Goal: Navigation & Orientation: Understand site structure

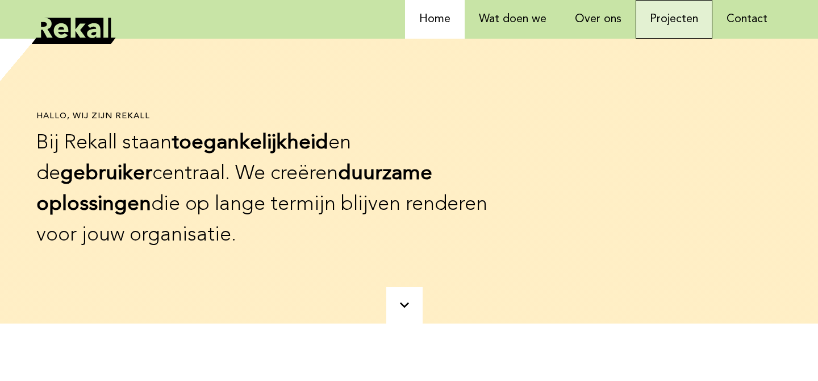
click at [660, 16] on link "Projecten" at bounding box center [674, 19] width 77 height 39
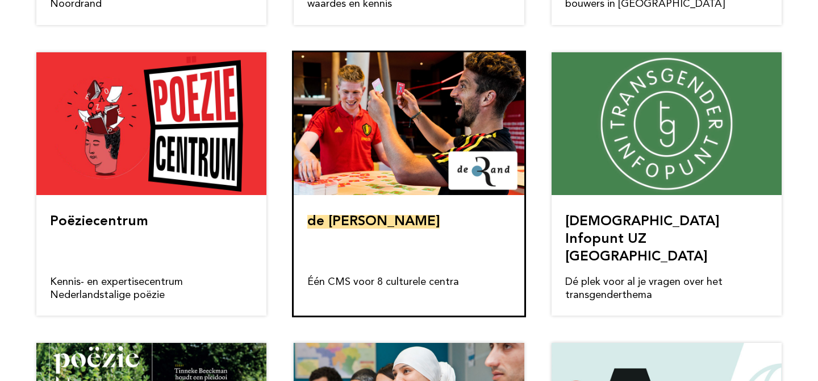
scroll to position [665, 0]
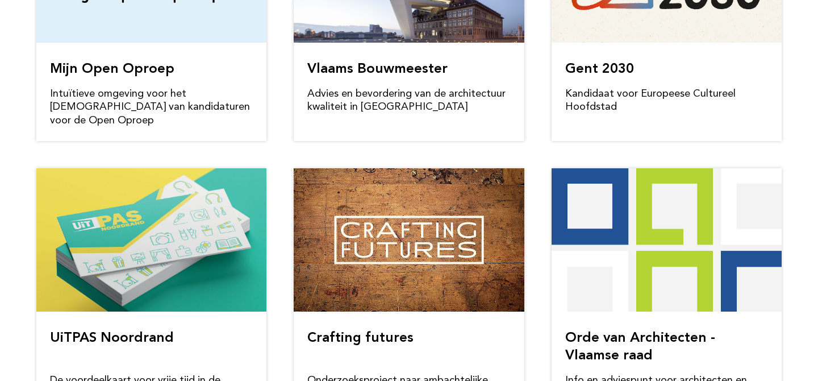
scroll to position [0, 0]
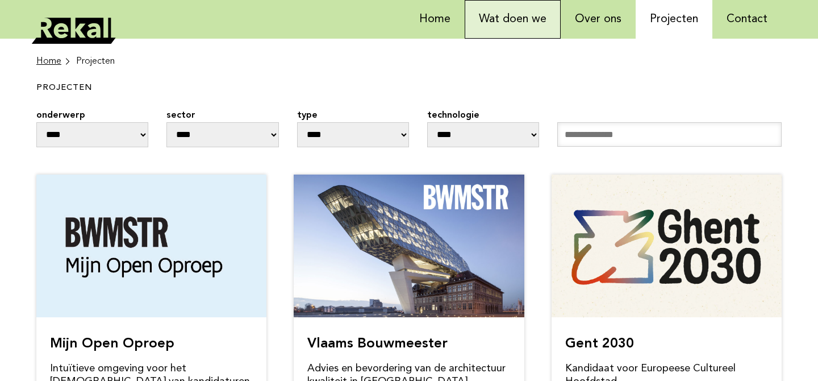
click at [525, 18] on link "Wat doen we" at bounding box center [513, 19] width 96 height 39
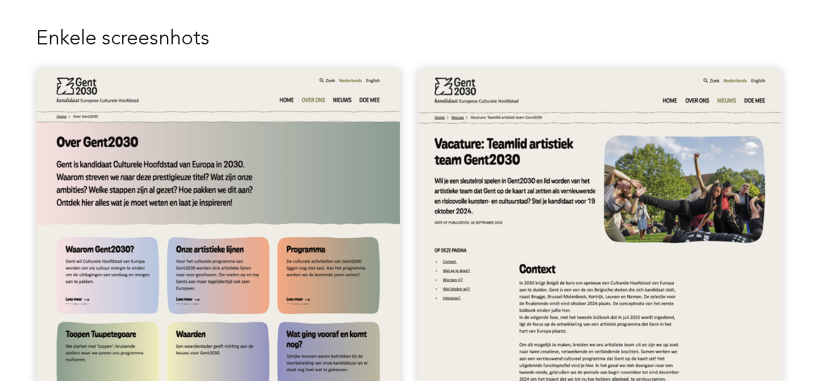
scroll to position [865, 0]
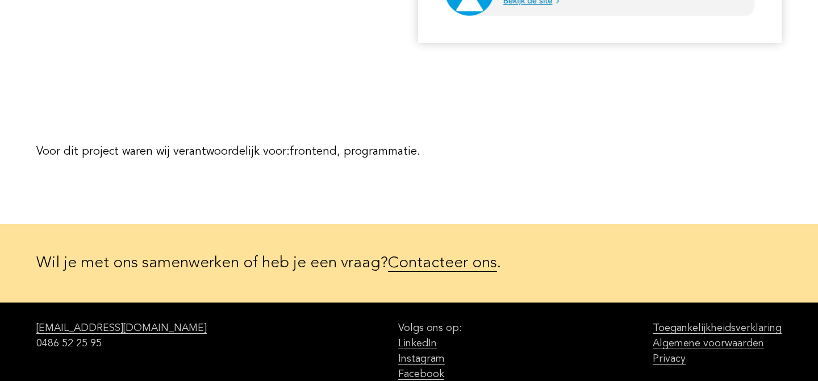
scroll to position [2064, 0]
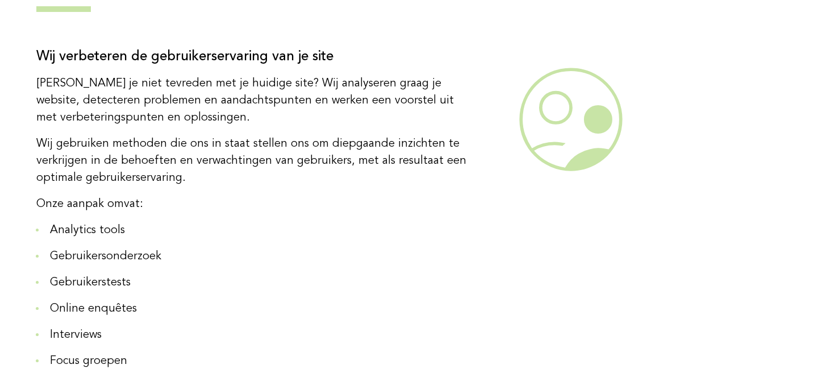
scroll to position [289, 0]
